Goal: Task Accomplishment & Management: Complete application form

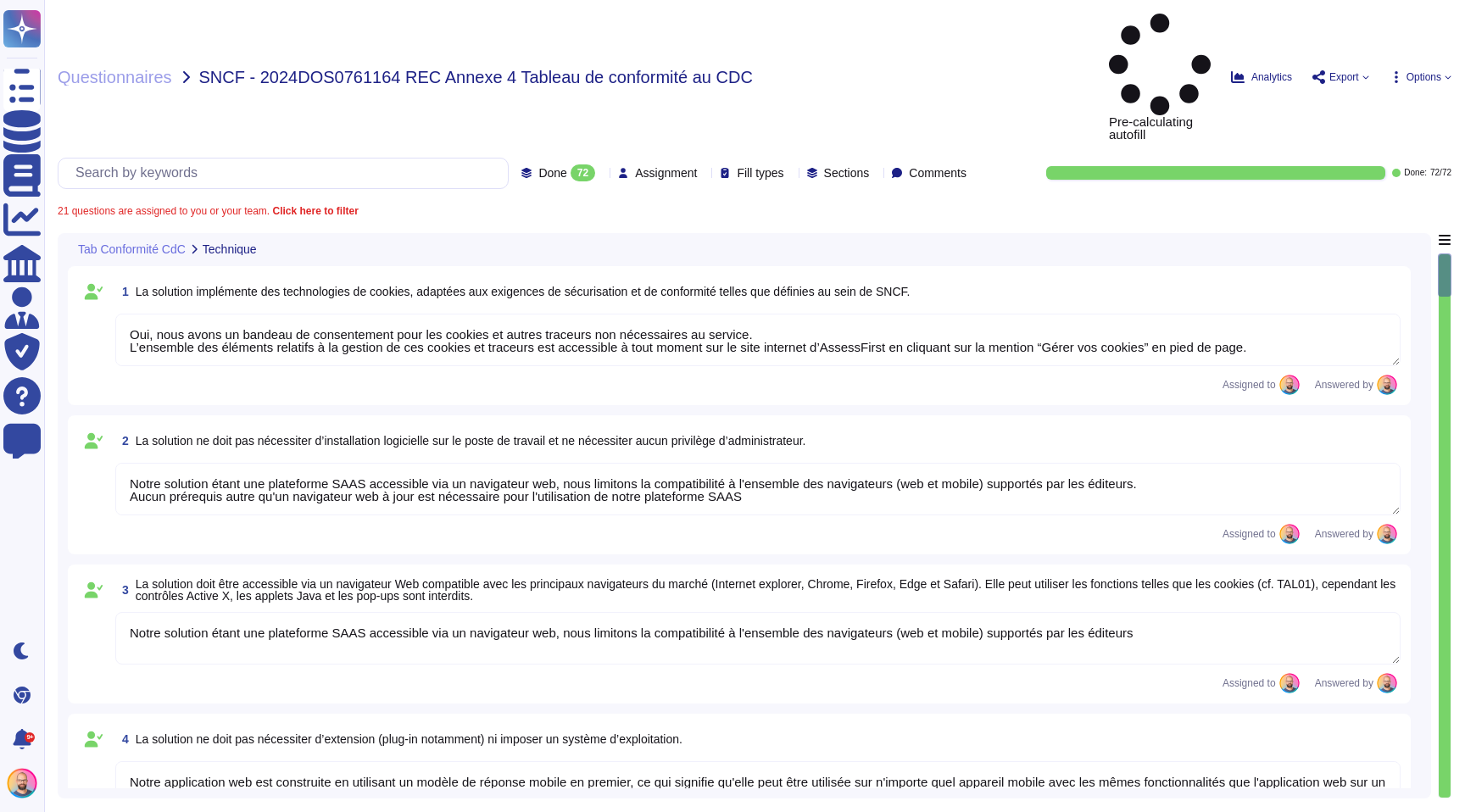
type textarea "Oui, nous avons un bandeau de consentement pour les cookies et autres traceurs …"
type textarea "Notre solution étant une plateforme SAAS accessible via un navigateur web, nous…"
type textarea "Notre application web est construite en utilisant un modèle de réponse mobile e…"
type textarea "La norme d’accessibilité visée est le niveau intermédiaire AA basé sur le RGAA.…"
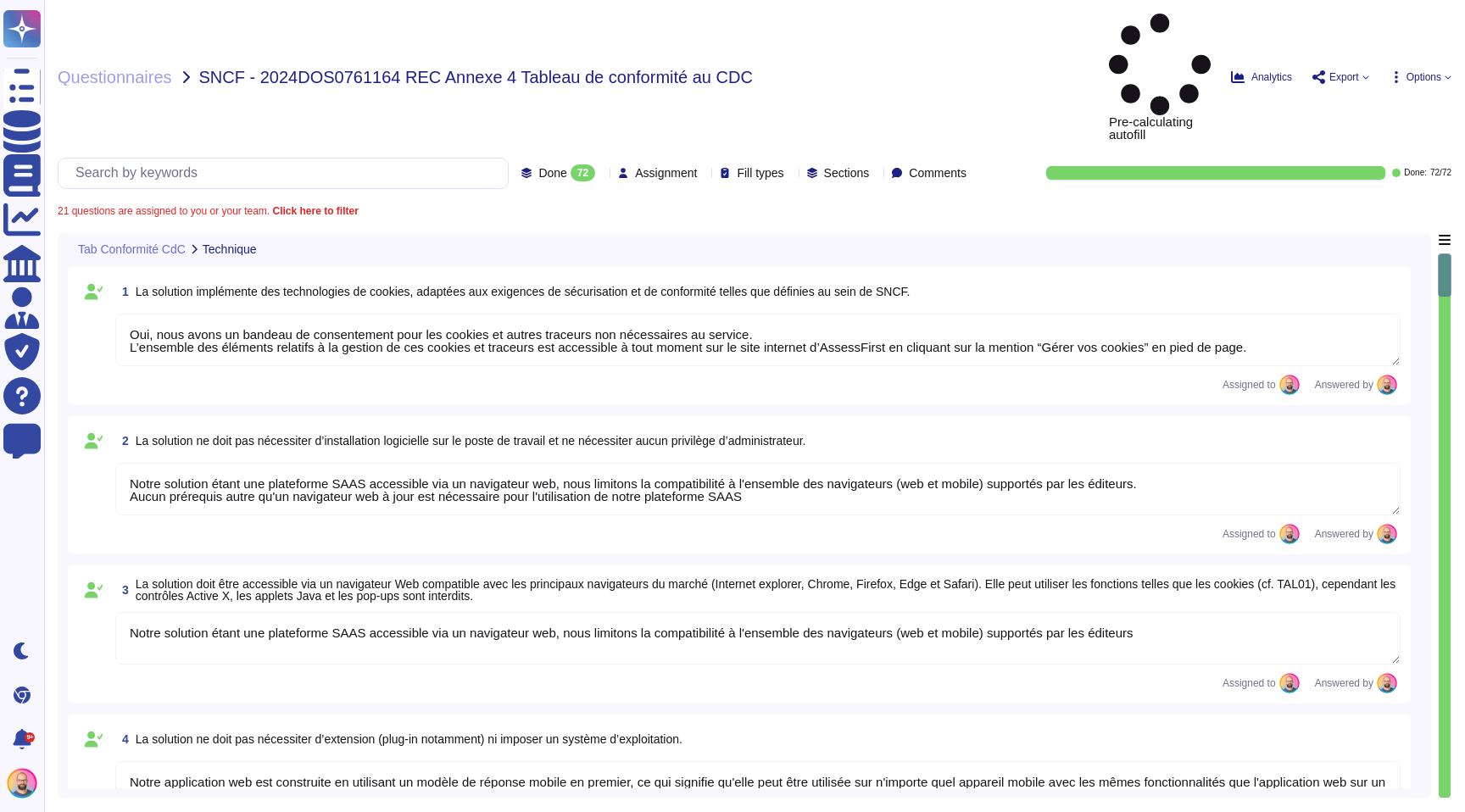
type textarea "Oui, nous avons un objectif de taux de disponibilité de 99,9 %. Plus d'informat…"
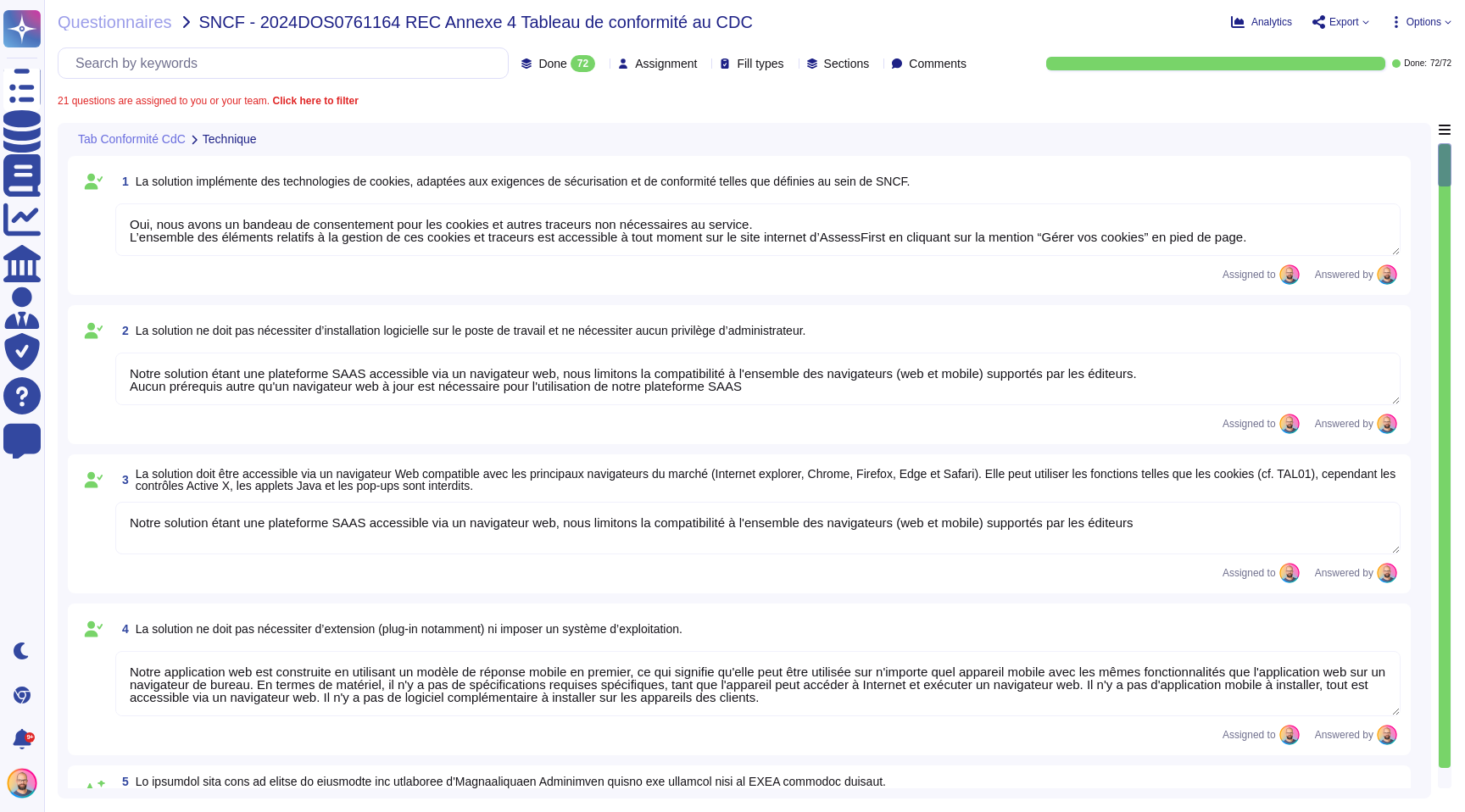
type textarea "Oui, une fois connecté par notre système d'authentification, l'ensemble des fon…"
click at [157, 18] on span "Questionnaires" at bounding box center [115, 22] width 115 height 17
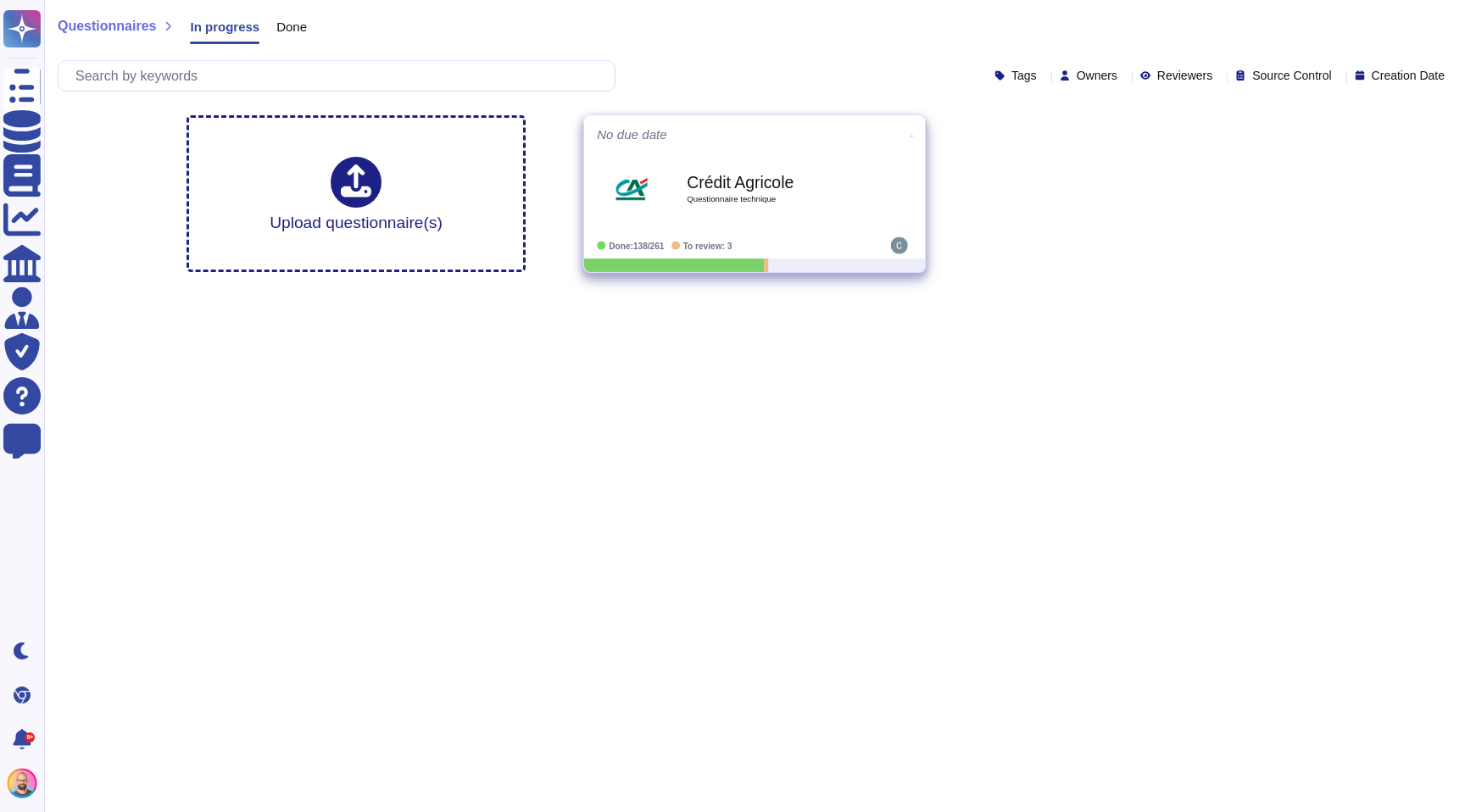
click at [745, 214] on div "Crédit Agricole Questionnaire technique" at bounding box center [771, 189] width 171 height 69
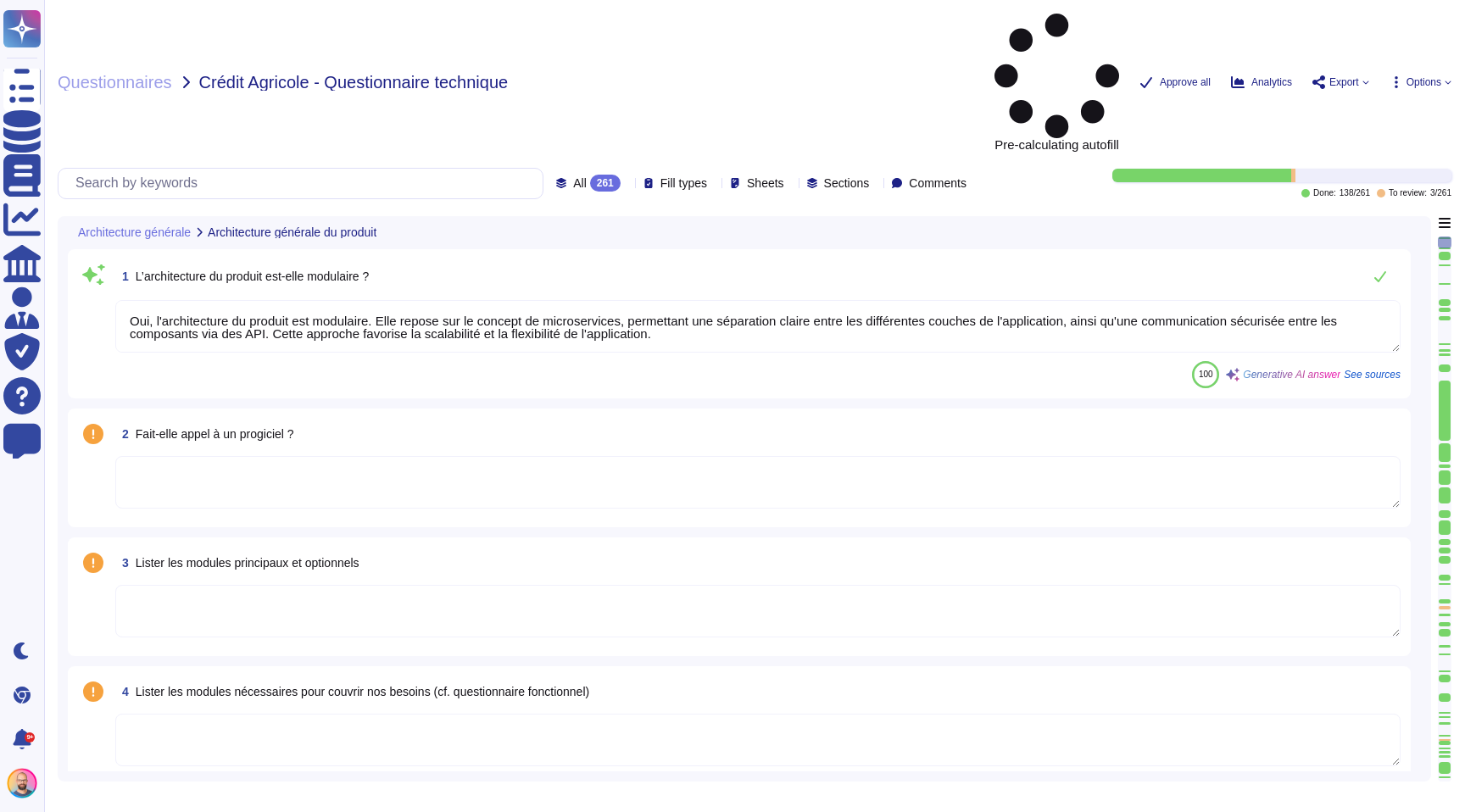
type textarea "Oui, l'architecture du produit est modulaire. Elle repose sur le concept de mic…"
type textarea "Oui, la solution AssessFirst fait appel à des modules open source. Parmi eux, o…"
type textarea "Aucun autre composant, tel que des outils bureautiques, n'est nécessaire au fon…"
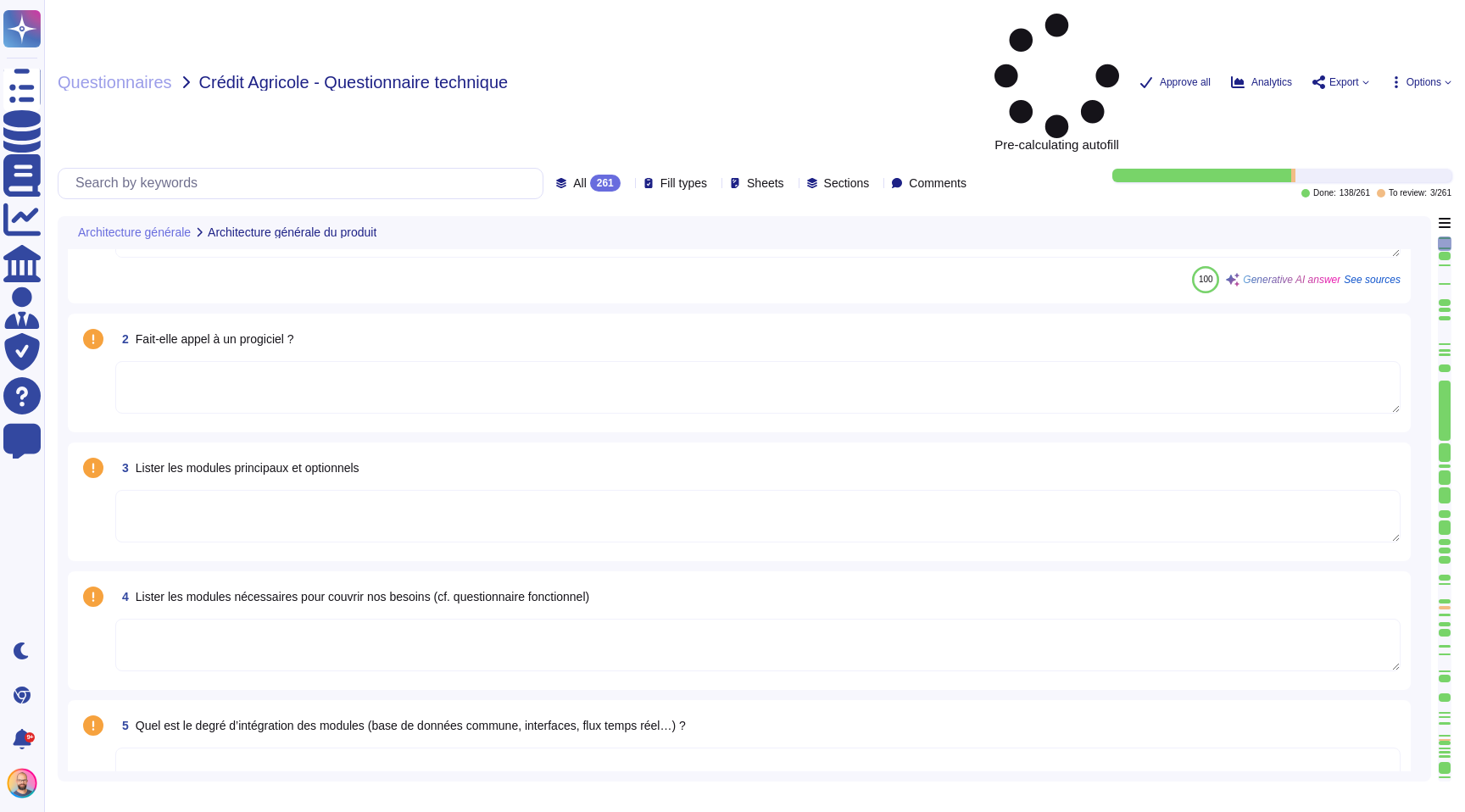
type textarea "Nous proposons plusieurs méthodes d'intégration avec des produits du marché, no…"
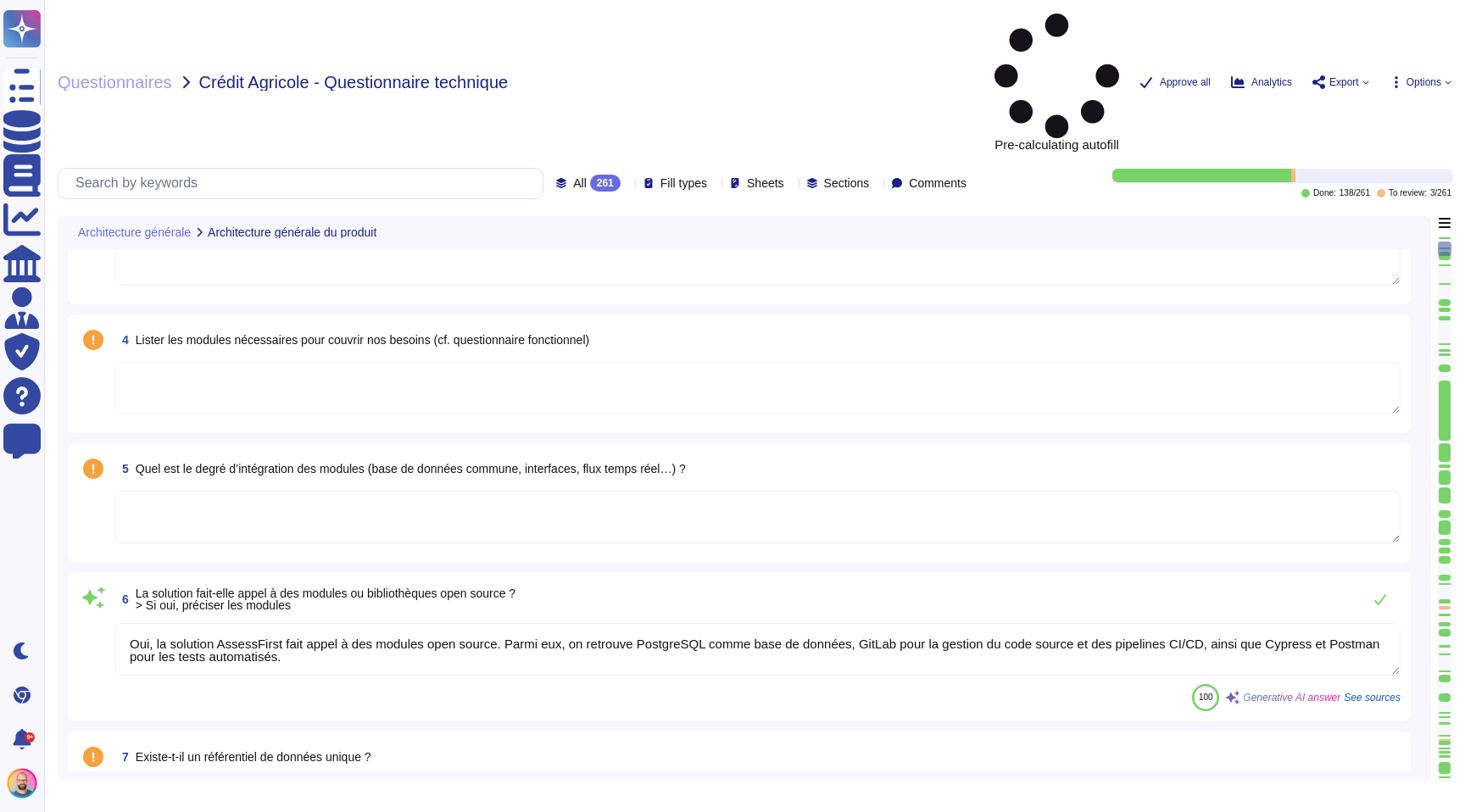
type textarea "Oui, notre solution est paramétrable. Les niveaux de paramétrage incluent : 1. …"
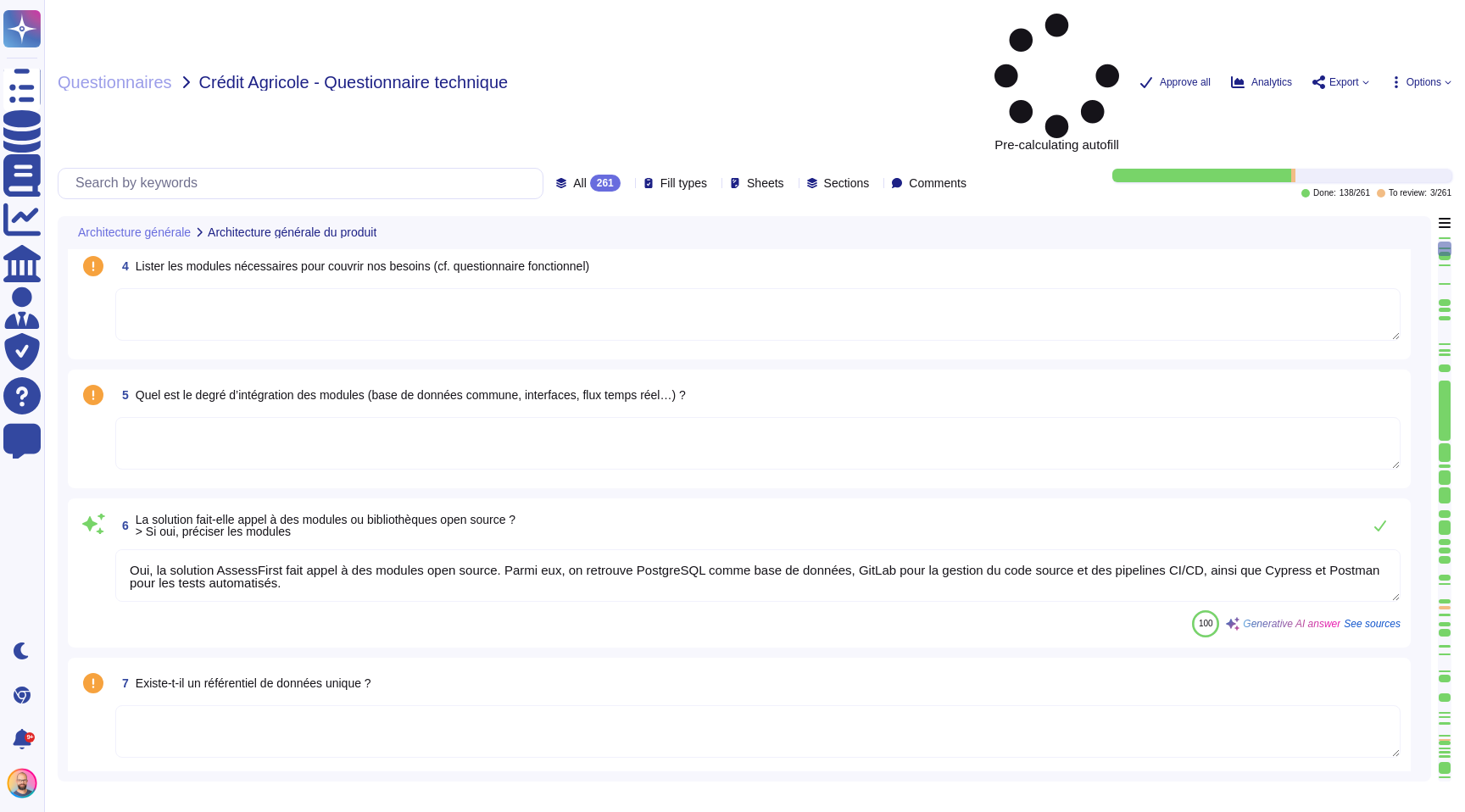
scroll to position [447, 0]
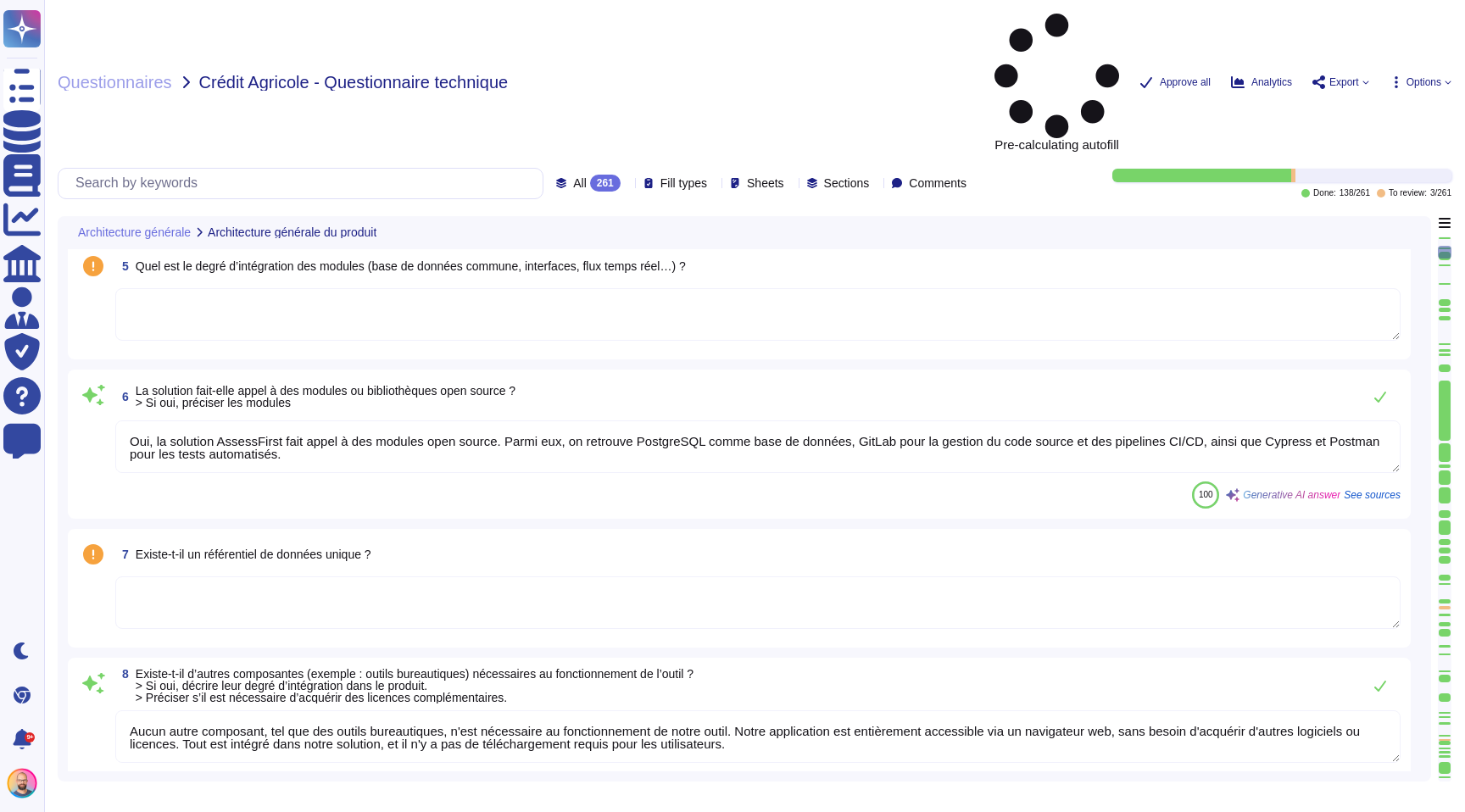
type textarea "Oui, AssessFirst utilise une pile technologique moderne et diversifiée pour le …"
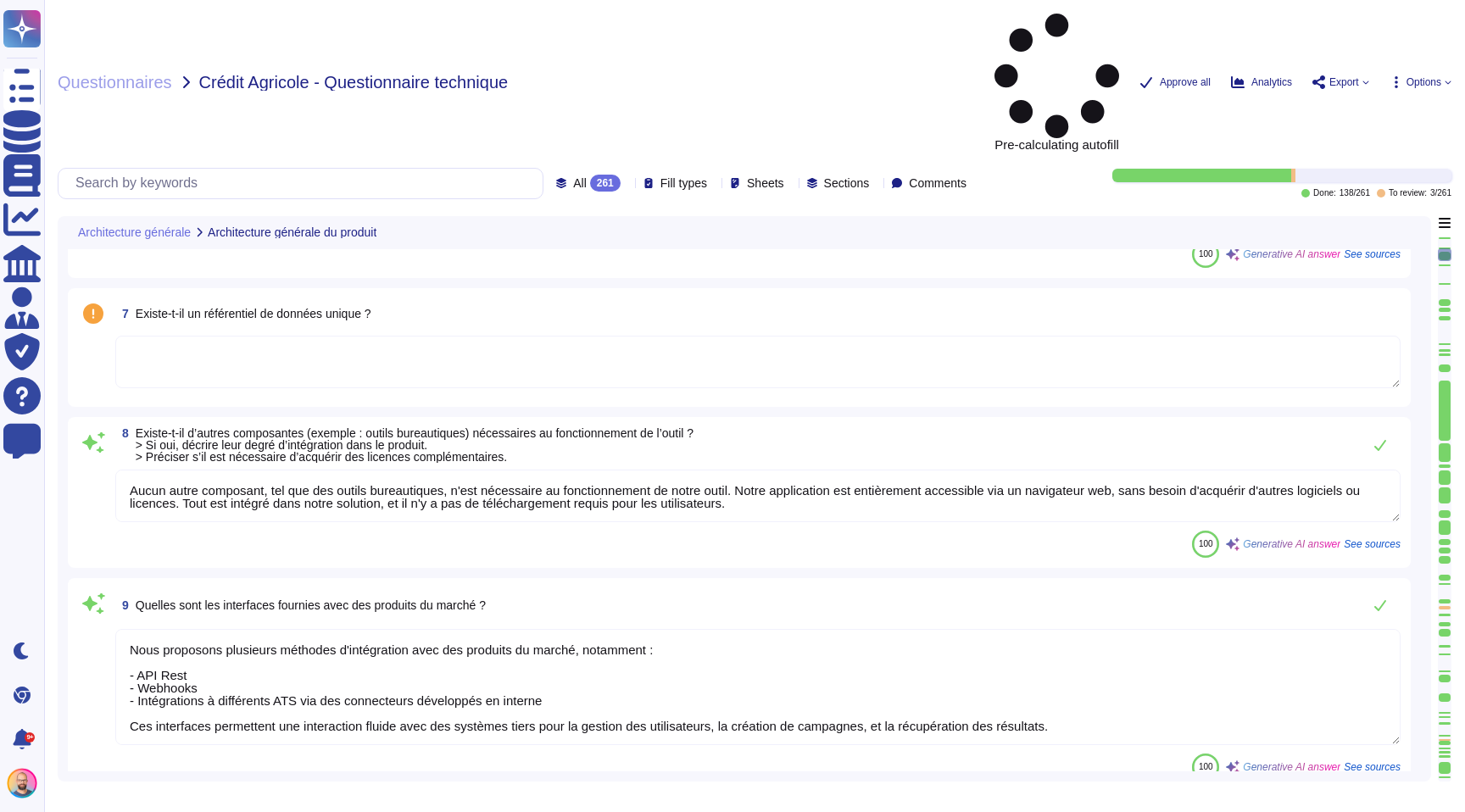
scroll to position [2, 0]
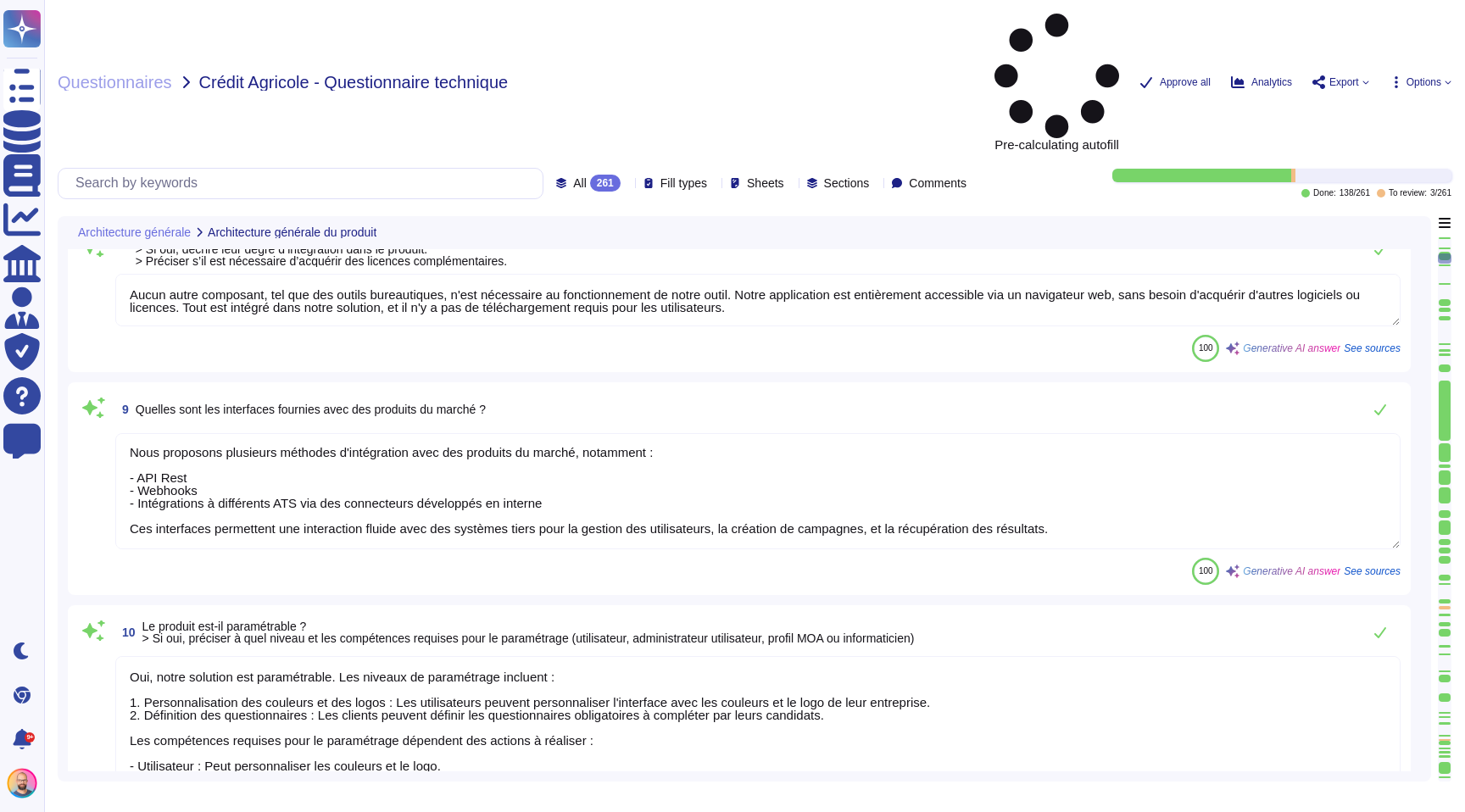
type textarea "Lo ipsumd sitame co a’elitseddoeiu t’IncidiDuntu laboreetd mag aliquaen adminim…"
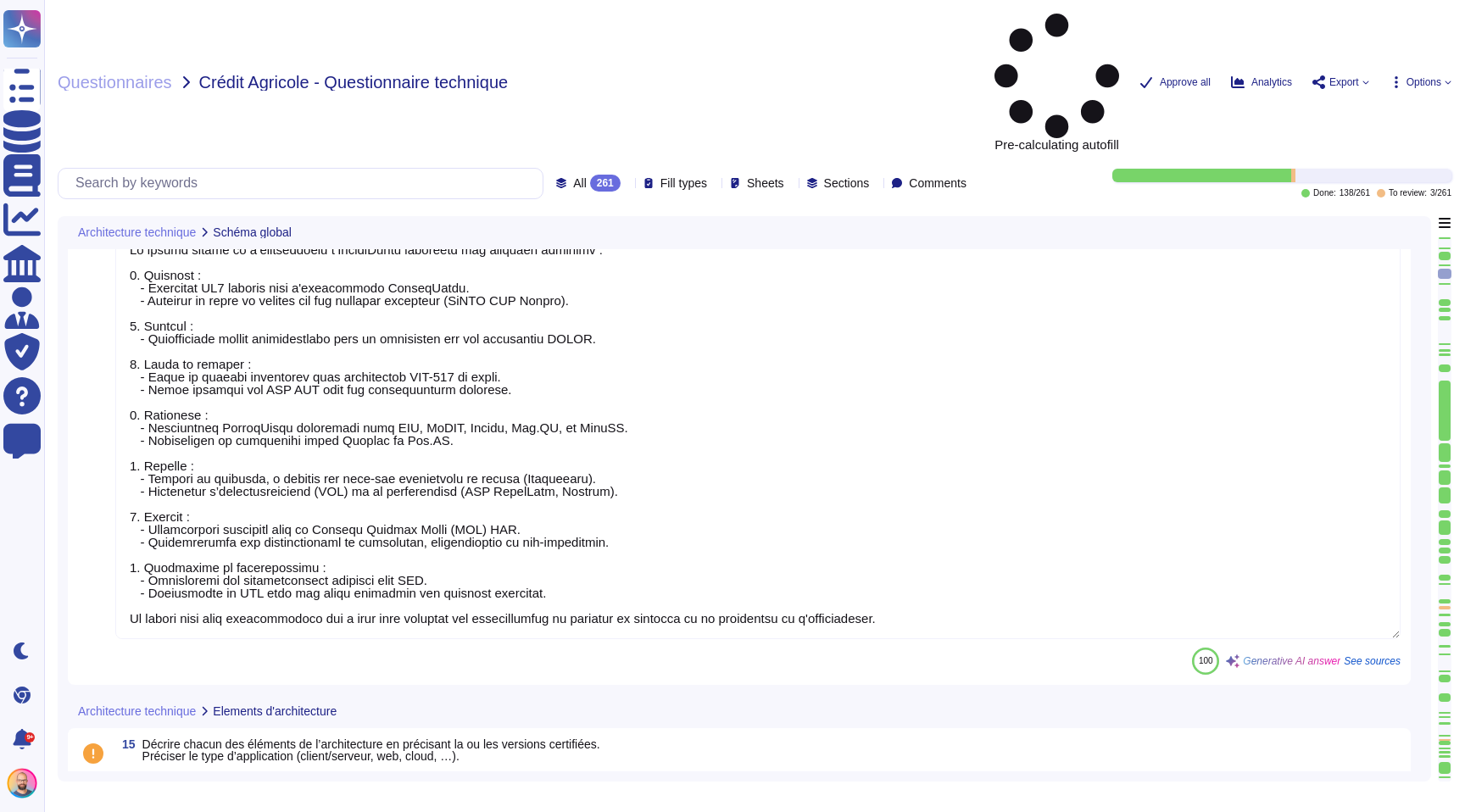
type textarea "Le serveur d'application utilise les systèmes d'exploitation suivants : Debian …"
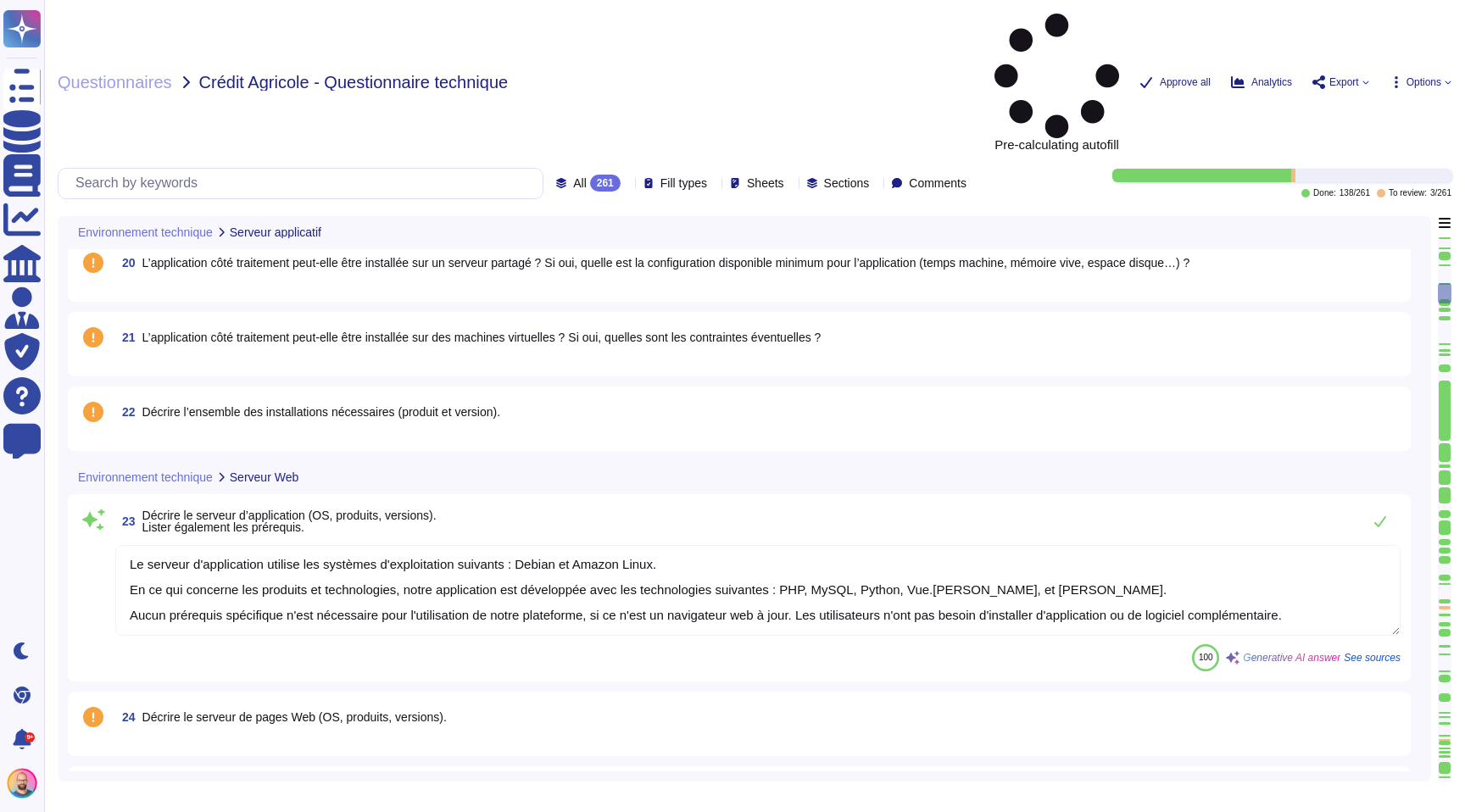
type textarea "AssessFirst est une application web qui fonctionne sur tous les terminaux équip…"
type textarea "La configuration poste client minimum requise pour utiliser AssessFirst est la …"
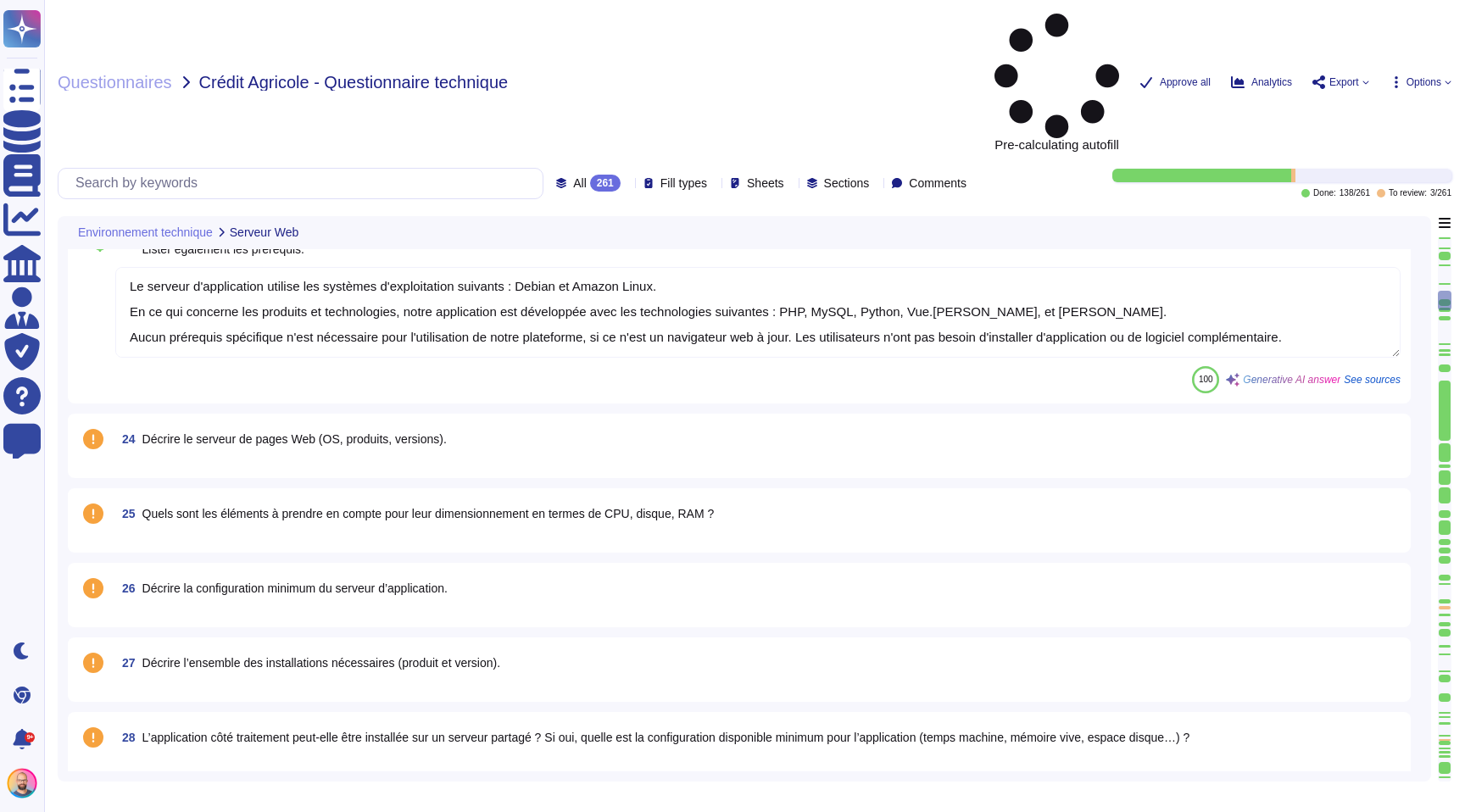
scroll to position [3208, 0]
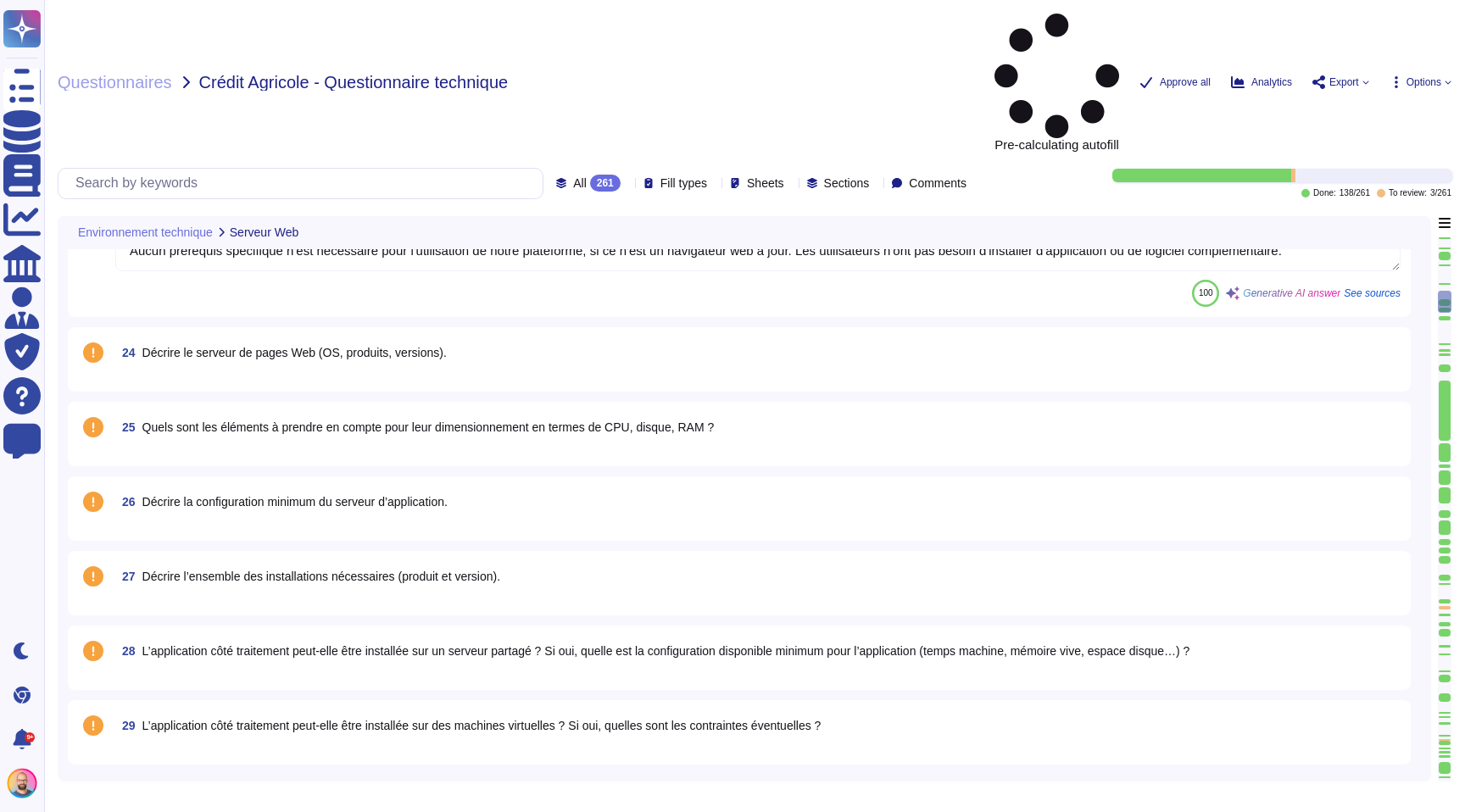
type textarea "Aucun prérequis autre qu'un navigateur web à jour n'est nécessaire pour l'utili…"
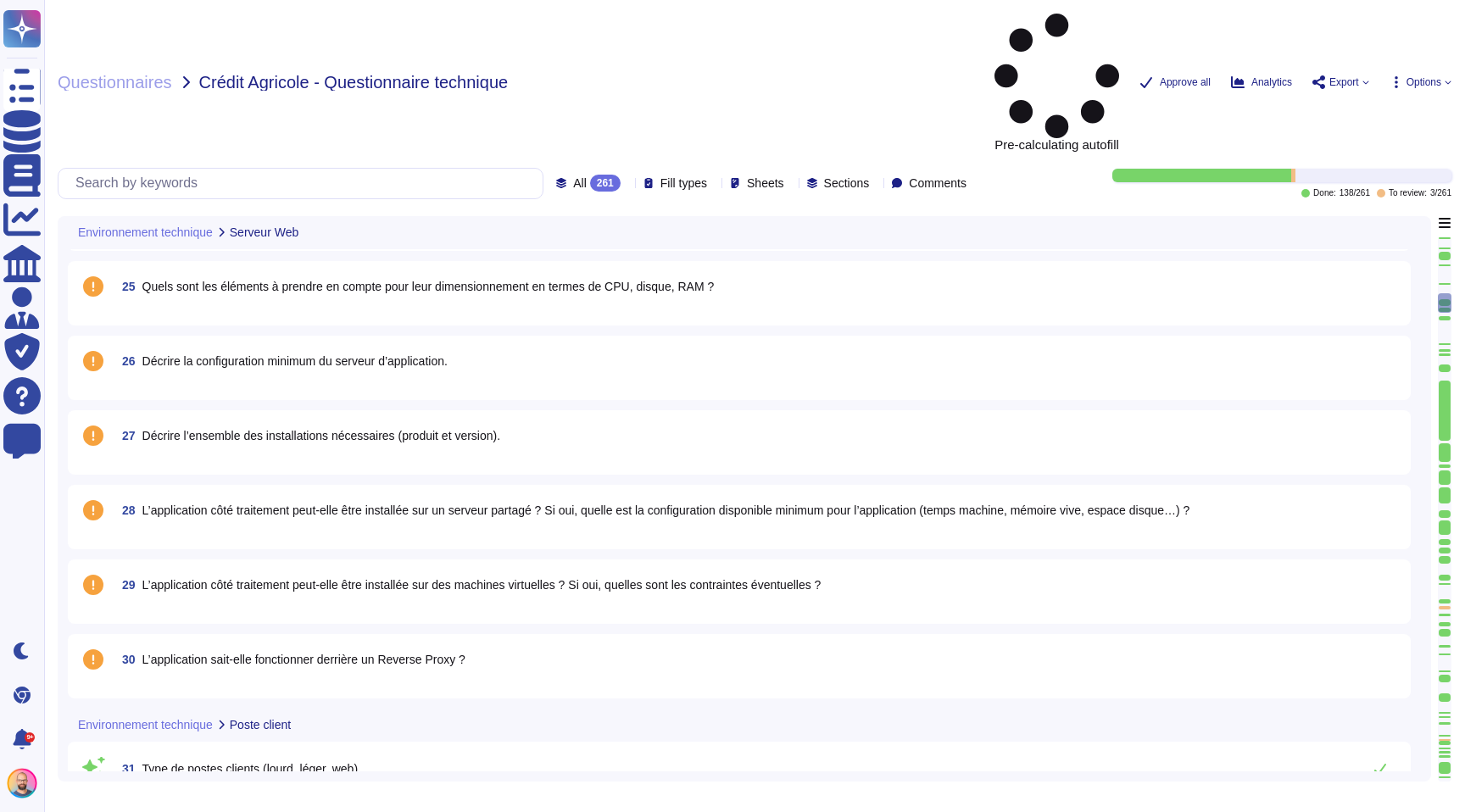
scroll to position [3444, 0]
